Goal: Task Accomplishment & Management: Use online tool/utility

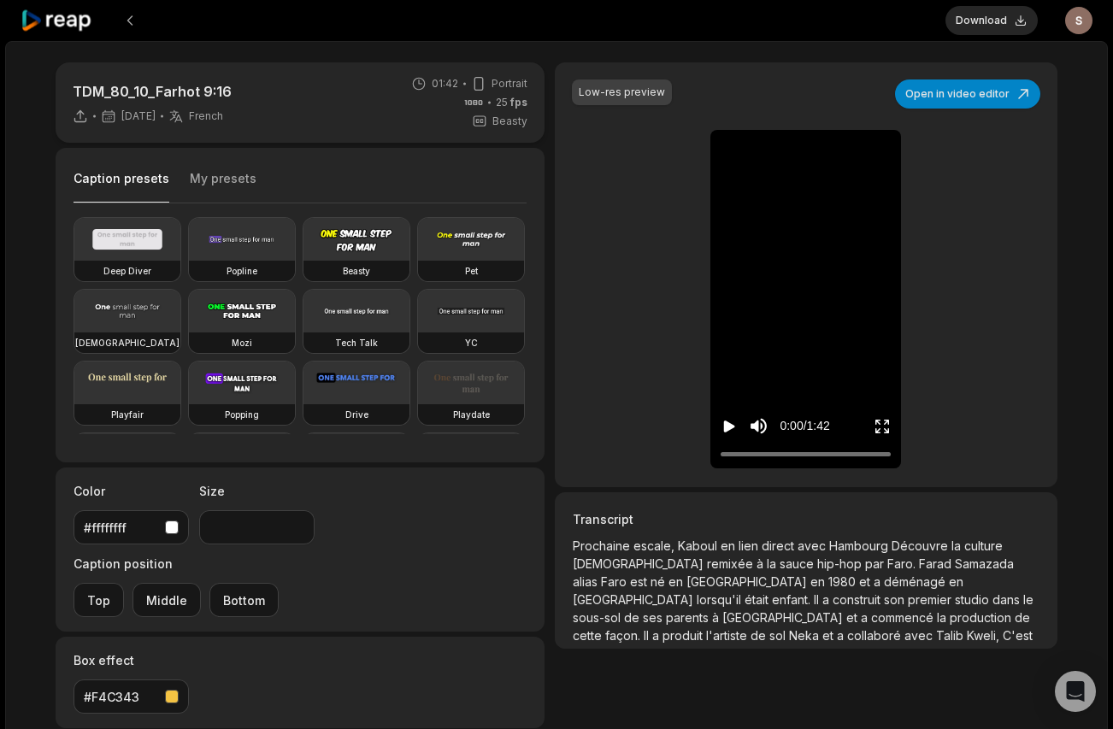
click at [732, 424] on icon "Play video" at bounding box center [729, 426] width 11 height 12
click at [732, 424] on icon "Pause video" at bounding box center [732, 426] width 3 height 12
click at [959, 96] on button "Open in video editor" at bounding box center [967, 93] width 145 height 29
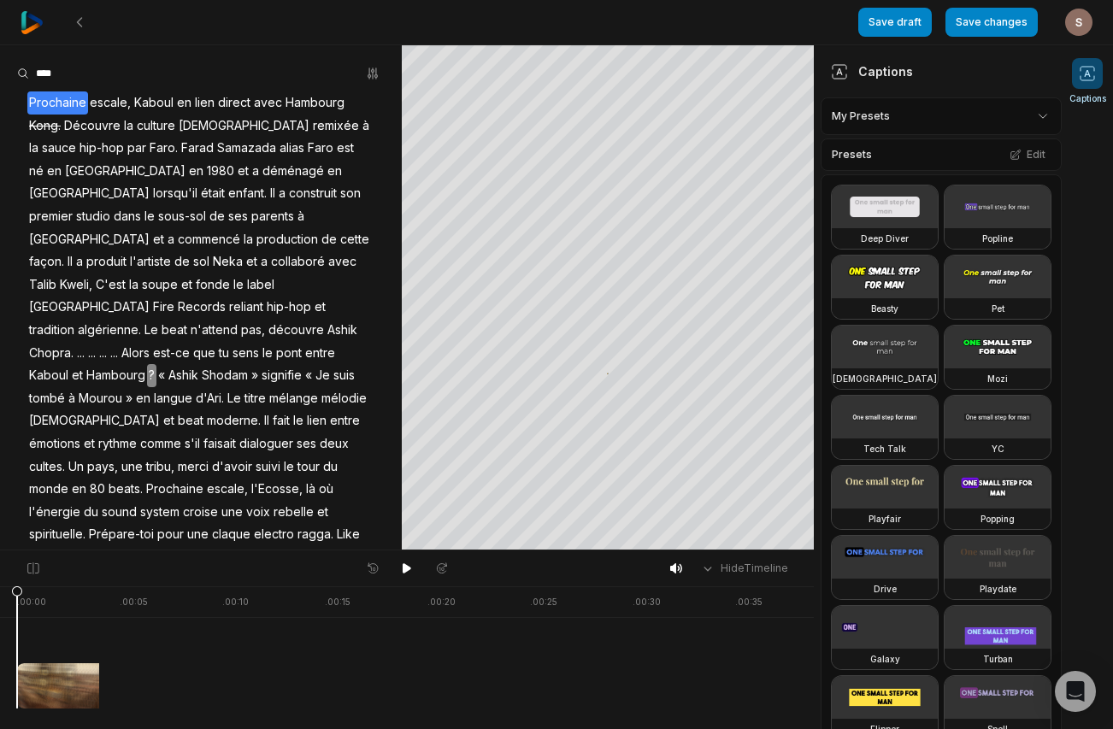
click at [306, 150] on span "Faro" at bounding box center [320, 148] width 29 height 23
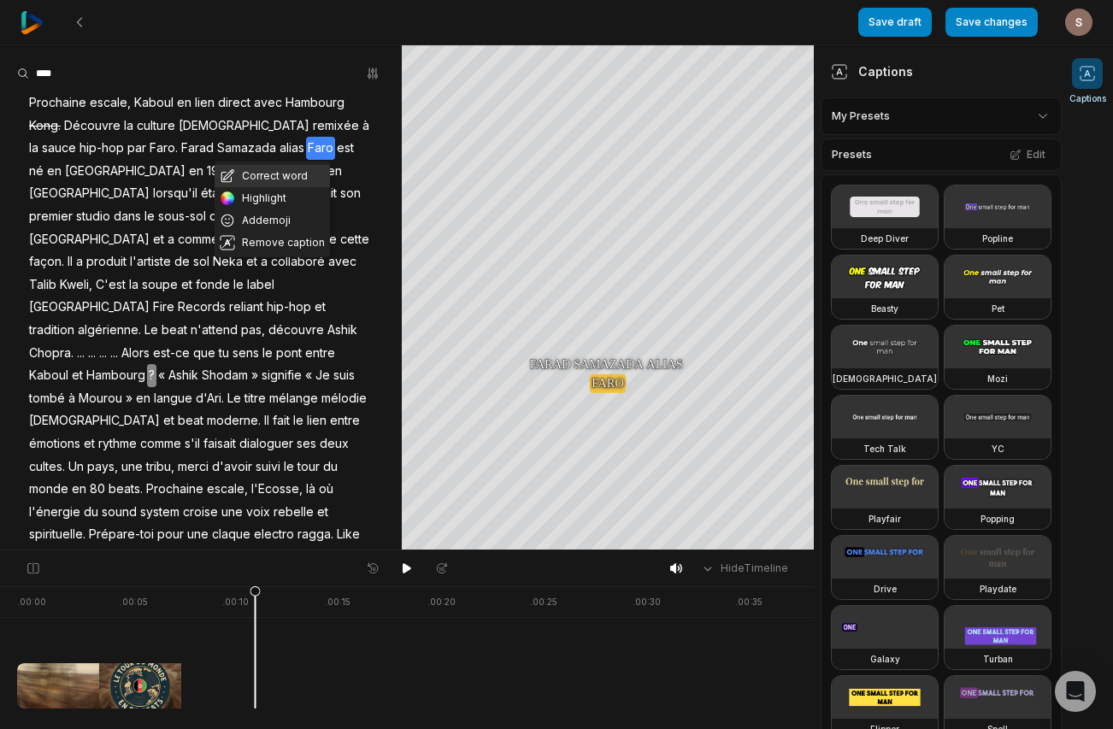
click at [260, 184] on button "Correct word" at bounding box center [272, 176] width 115 height 22
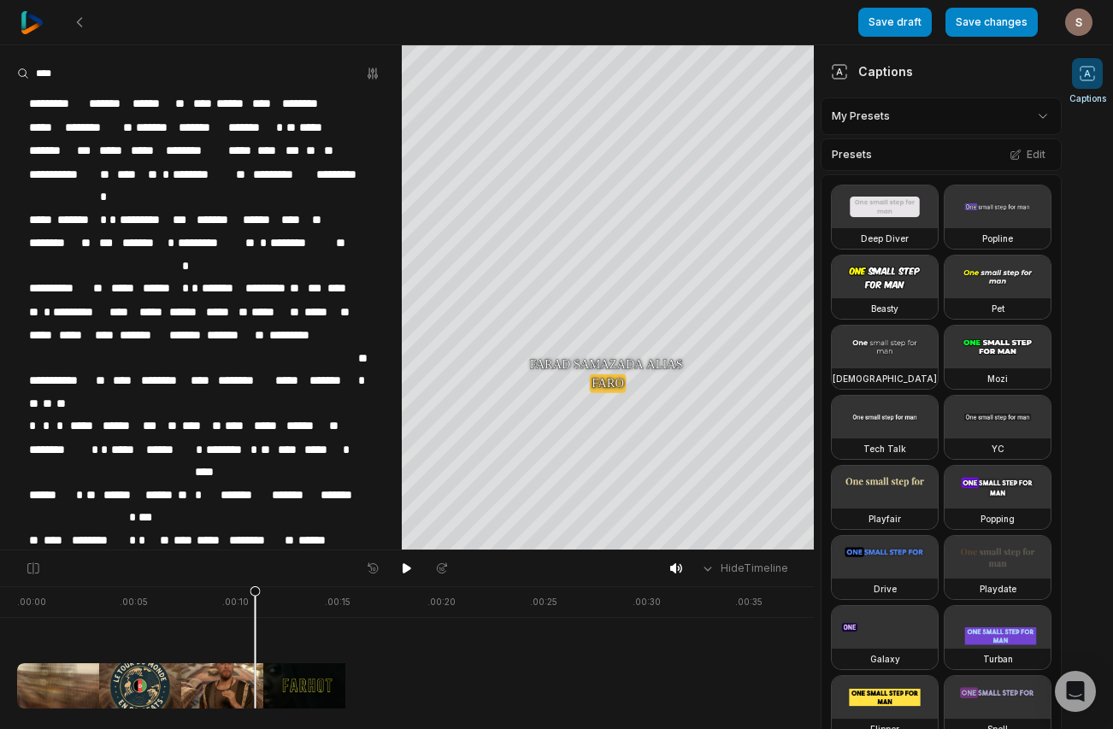
click at [279, 147] on span "****" at bounding box center [270, 150] width 28 height 23
